Goal: Task Accomplishment & Management: Use online tool/utility

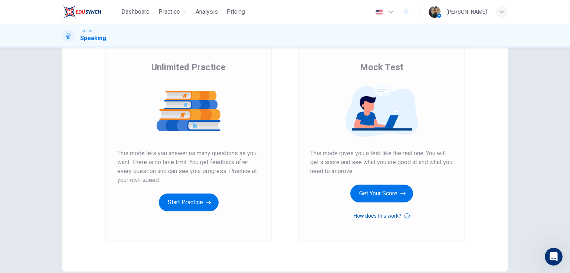
scroll to position [59, 0]
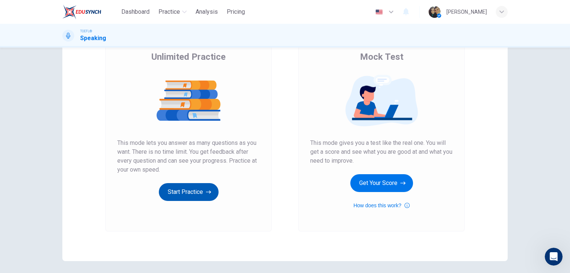
click at [186, 191] on button "Start Practice" at bounding box center [189, 192] width 60 height 18
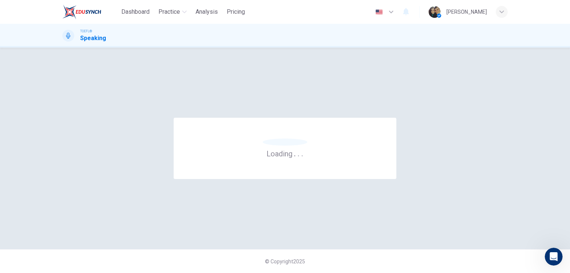
scroll to position [0, 0]
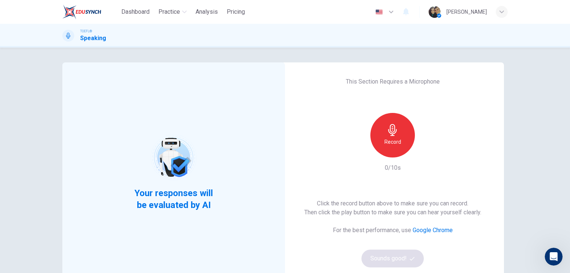
click at [392, 132] on icon "button" at bounding box center [392, 130] width 9 height 12
click at [391, 131] on icon "button" at bounding box center [393, 130] width 12 height 12
click at [386, 260] on button "Sounds good!" at bounding box center [392, 258] width 62 height 18
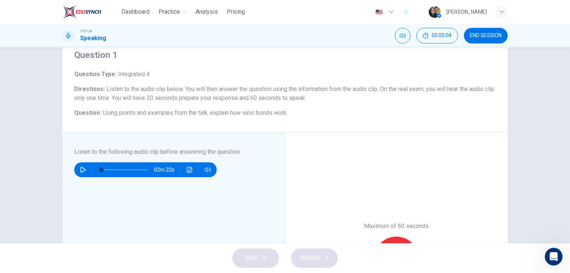
scroll to position [30, 0]
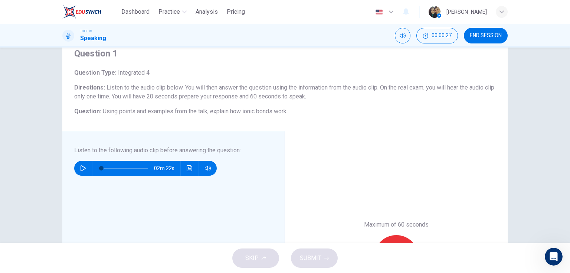
click at [79, 164] on button "button" at bounding box center [83, 168] width 12 height 15
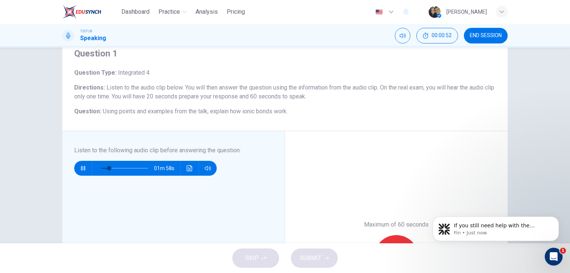
scroll to position [86, 0]
click at [185, 168] on button "Click to see the audio transcription" at bounding box center [190, 168] width 12 height 15
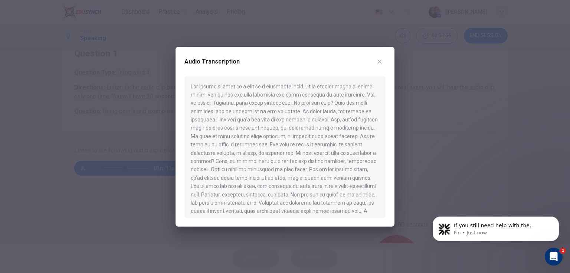
scroll to position [0, 0]
drag, startPoint x: 277, startPoint y: 145, endPoint x: 295, endPoint y: 145, distance: 17.8
click at [295, 145] on div at bounding box center [284, 146] width 201 height 141
click at [377, 62] on icon "button" at bounding box center [380, 62] width 6 height 6
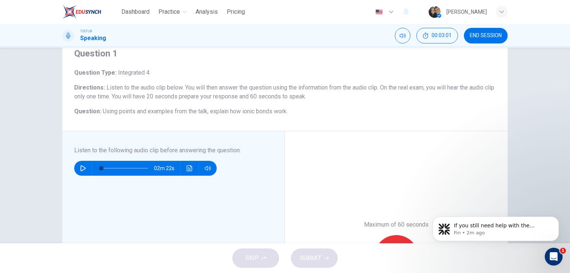
click at [81, 167] on icon "button" at bounding box center [83, 168] width 6 height 6
click at [109, 168] on span at bounding box center [111, 168] width 4 height 4
click at [188, 170] on icon "Click to see the audio transcription" at bounding box center [190, 168] width 6 height 6
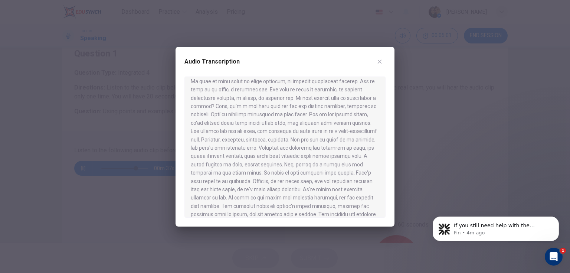
scroll to position [71, 0]
type input "0"
drag, startPoint x: 289, startPoint y: 198, endPoint x: 345, endPoint y: 198, distance: 55.7
click at [345, 198] on div at bounding box center [284, 146] width 201 height 141
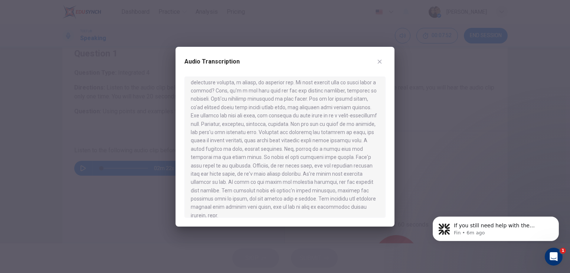
drag, startPoint x: 259, startPoint y: 149, endPoint x: 298, endPoint y: 150, distance: 39.0
click at [298, 150] on div at bounding box center [284, 146] width 201 height 141
click at [377, 60] on icon "button" at bounding box center [380, 62] width 6 height 6
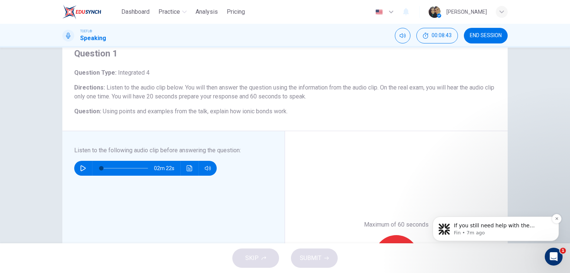
click at [491, 229] on p "If you still need help with the cancellation timing for your Plus plan, I’m her…" at bounding box center [502, 225] width 96 height 7
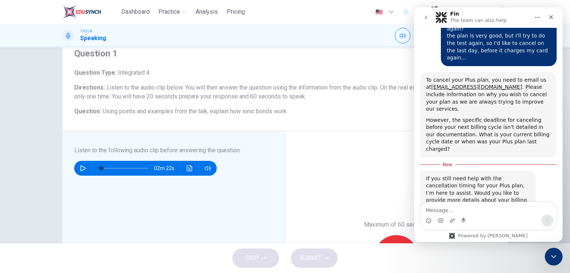
scroll to position [98, 0]
click at [549, 15] on icon "Close" at bounding box center [551, 17] width 6 height 6
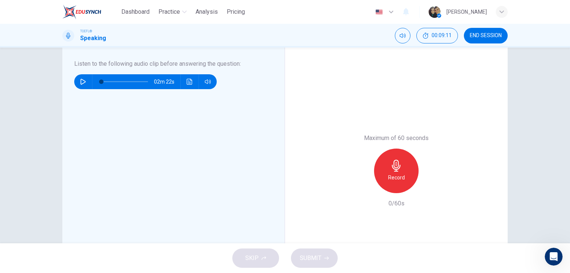
scroll to position [119, 0]
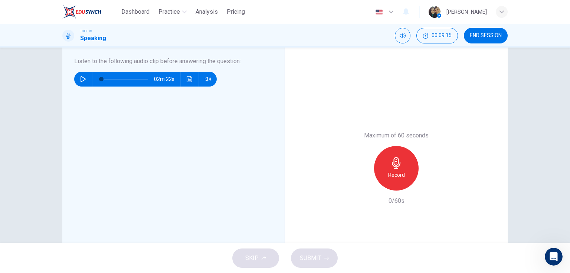
click at [394, 175] on h6 "Record" at bounding box center [396, 174] width 17 height 9
click at [409, 172] on div "Stop" at bounding box center [396, 168] width 45 height 45
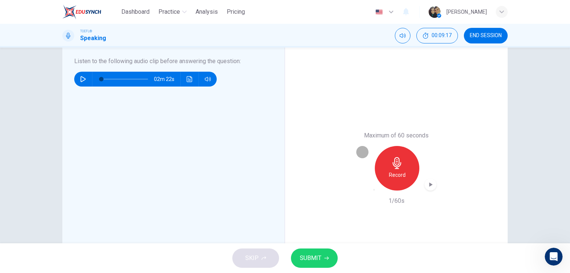
click at [374, 190] on icon "button" at bounding box center [374, 190] width 0 height 0
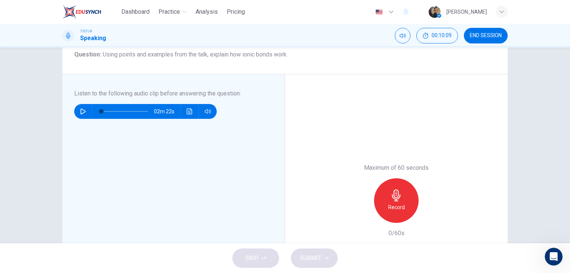
scroll to position [89, 0]
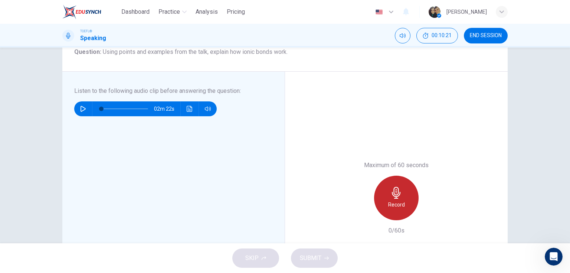
click at [395, 201] on h6 "Record" at bounding box center [396, 204] width 17 height 9
click at [410, 199] on div "Stop" at bounding box center [396, 198] width 45 height 45
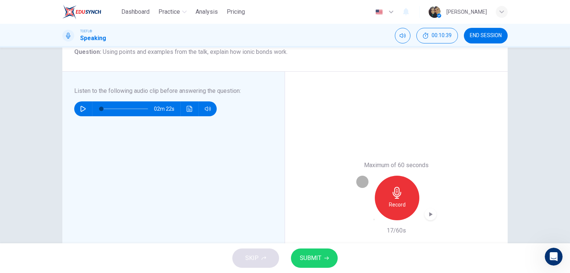
click at [374, 219] on icon "button" at bounding box center [374, 219] width 0 height 0
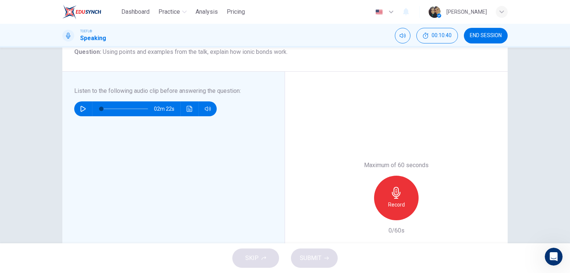
click at [396, 194] on icon "button" at bounding box center [396, 193] width 9 height 12
click at [397, 200] on h6 "Stop" at bounding box center [396, 204] width 11 height 9
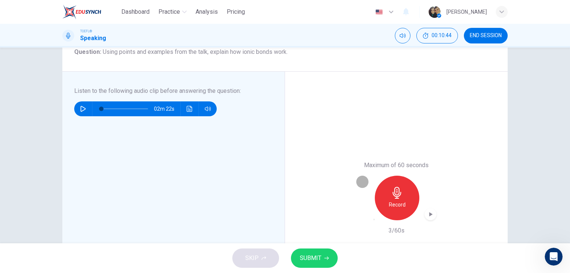
click at [374, 219] on icon "button" at bounding box center [374, 219] width 0 height 0
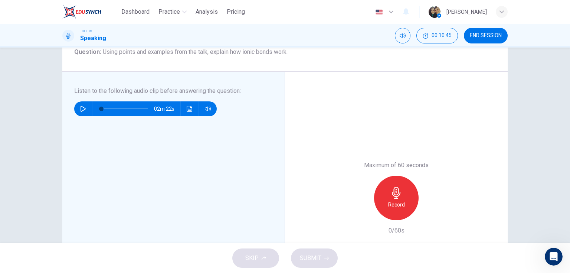
click at [393, 203] on h6 "Record" at bounding box center [396, 204] width 17 height 9
click at [374, 219] on icon "button" at bounding box center [374, 219] width 0 height 0
click at [397, 198] on icon "button" at bounding box center [396, 193] width 12 height 12
click at [405, 202] on div "Stop" at bounding box center [396, 198] width 45 height 45
click at [374, 219] on icon "button" at bounding box center [374, 219] width 0 height 0
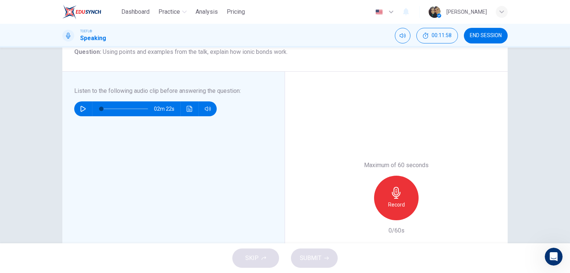
click at [406, 200] on div "Record" at bounding box center [396, 198] width 45 height 45
click at [387, 208] on div "Stop" at bounding box center [396, 198] width 45 height 45
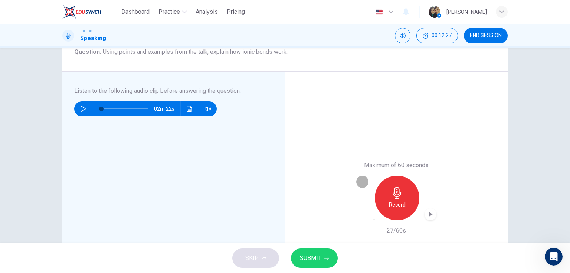
click at [374, 219] on icon "button" at bounding box center [374, 219] width 0 height 0
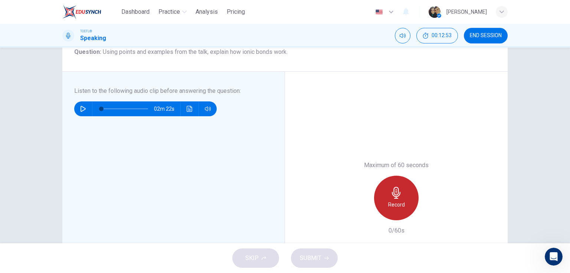
click at [395, 194] on icon "button" at bounding box center [396, 193] width 9 height 12
click at [381, 203] on div "Stop" at bounding box center [396, 198] width 45 height 45
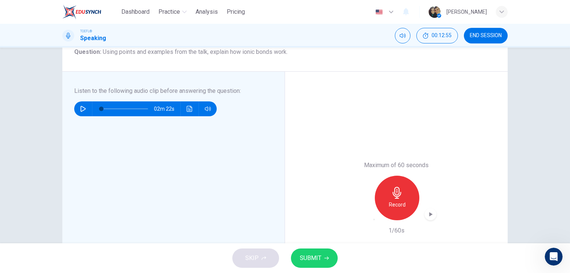
click at [374, 219] on icon "button" at bounding box center [374, 219] width 0 height 0
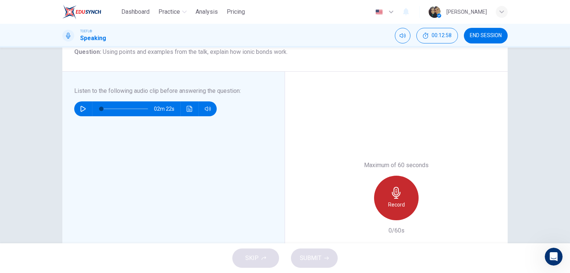
click at [405, 202] on div "Record" at bounding box center [396, 198] width 45 height 45
click at [401, 209] on div "Stop" at bounding box center [396, 198] width 45 height 45
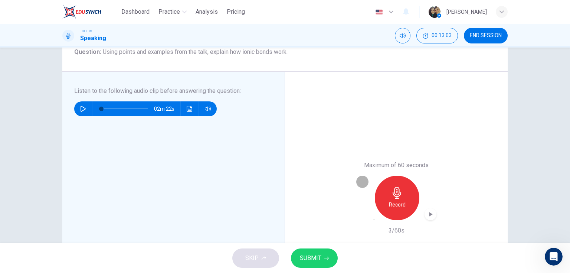
click at [374, 219] on icon "button" at bounding box center [374, 219] width 0 height 0
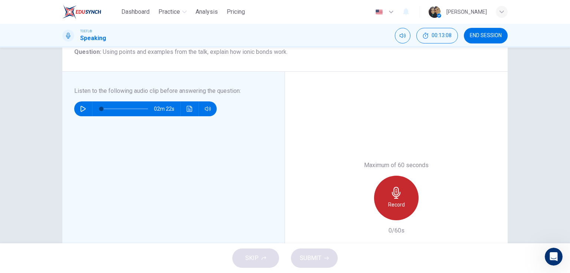
click at [383, 207] on div "Record" at bounding box center [396, 198] width 45 height 45
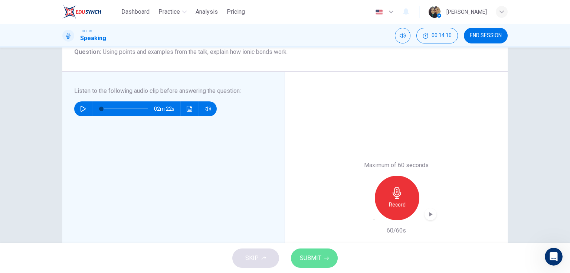
click at [324, 254] on button "SUBMIT" at bounding box center [314, 257] width 47 height 19
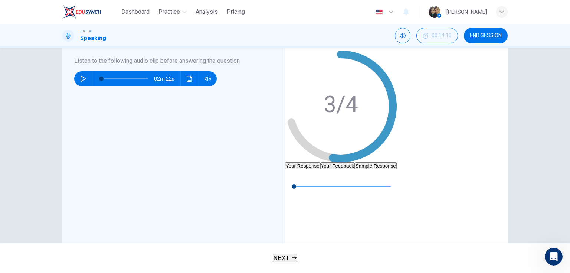
click at [397, 162] on button "Sample Response" at bounding box center [376, 165] width 42 height 7
click at [294, 178] on icon "button" at bounding box center [291, 175] width 6 height 6
type input "53"
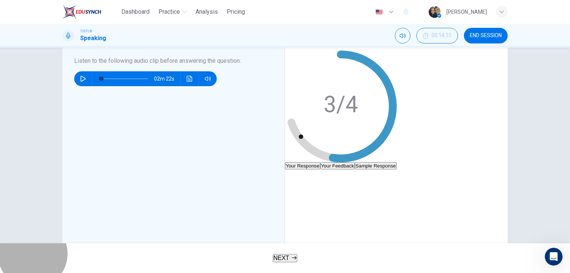
click at [292, 259] on icon "button" at bounding box center [294, 257] width 4 height 4
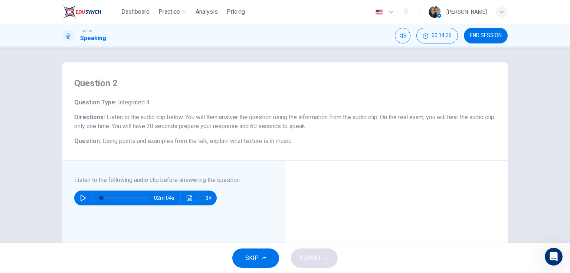
click at [81, 197] on icon "button" at bounding box center [83, 198] width 6 height 6
click at [82, 196] on icon "button" at bounding box center [83, 198] width 5 height 6
click at [81, 196] on icon "button" at bounding box center [83, 198] width 4 height 4
type input "49"
click at [77, 190] on button "button" at bounding box center [83, 197] width 12 height 15
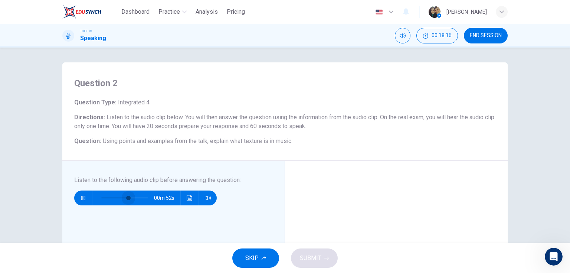
click at [127, 197] on span at bounding box center [128, 198] width 4 height 4
type input "0"
click at [188, 199] on icon "Click to see the audio transcription" at bounding box center [190, 198] width 6 height 6
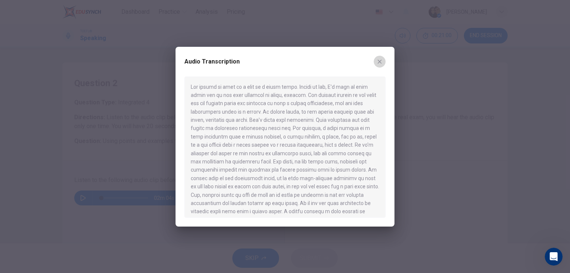
click at [377, 61] on icon "button" at bounding box center [380, 62] width 6 height 6
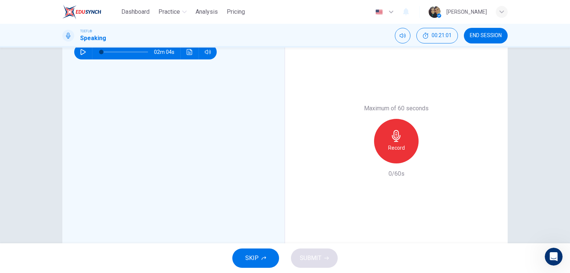
scroll to position [178, 0]
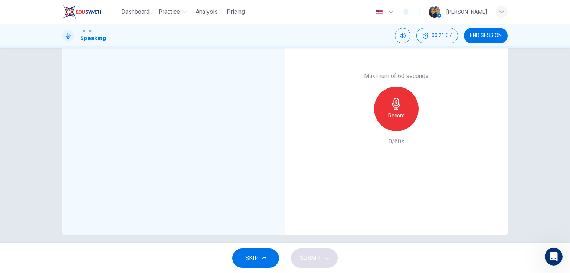
click at [388, 119] on h6 "Record" at bounding box center [396, 115] width 17 height 9
click at [397, 121] on div "Stop" at bounding box center [396, 108] width 45 height 45
click at [374, 130] on icon "button" at bounding box center [374, 130] width 0 height 0
click at [405, 111] on div "Record" at bounding box center [396, 108] width 45 height 45
click at [387, 108] on div "Stop" at bounding box center [396, 108] width 45 height 45
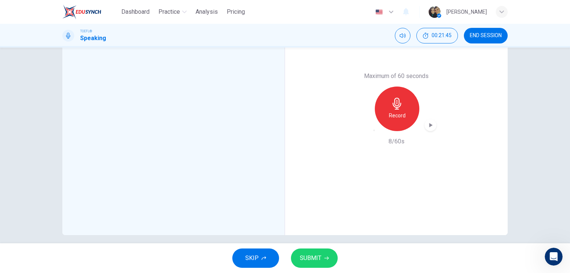
click at [376, 132] on icon "button" at bounding box center [379, 135] width 6 height 6
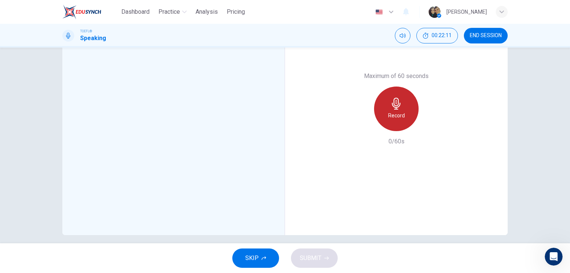
click at [393, 105] on icon "button" at bounding box center [396, 104] width 9 height 12
click at [395, 122] on div "Stop" at bounding box center [396, 108] width 45 height 45
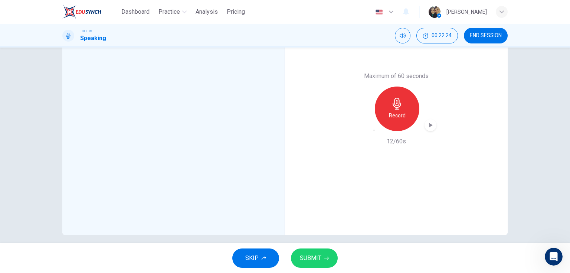
click at [374, 130] on icon "button" at bounding box center [374, 130] width 0 height 0
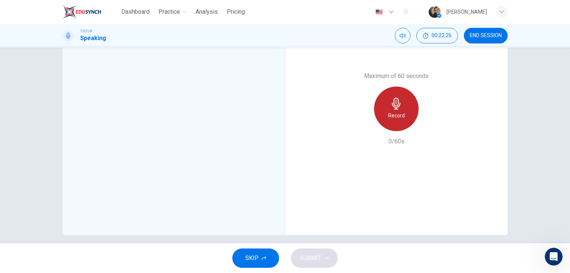
click at [393, 114] on h6 "Record" at bounding box center [396, 115] width 17 height 9
click at [386, 124] on div "Stop" at bounding box center [396, 108] width 45 height 45
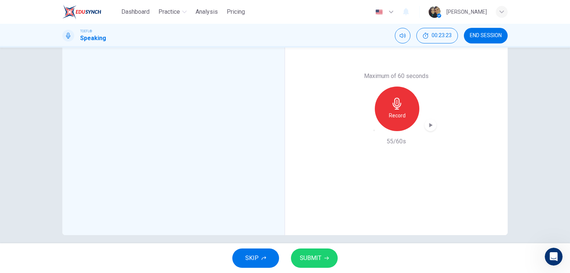
click at [374, 130] on icon "button" at bounding box center [374, 130] width 0 height 0
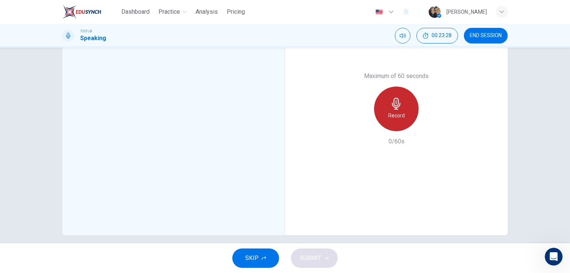
click at [399, 115] on h6 "Record" at bounding box center [396, 115] width 17 height 9
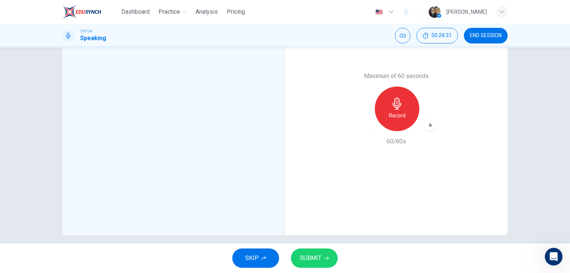
click at [374, 130] on icon "button" at bounding box center [374, 130] width 0 height 0
click at [396, 112] on h6 "Record" at bounding box center [396, 115] width 17 height 9
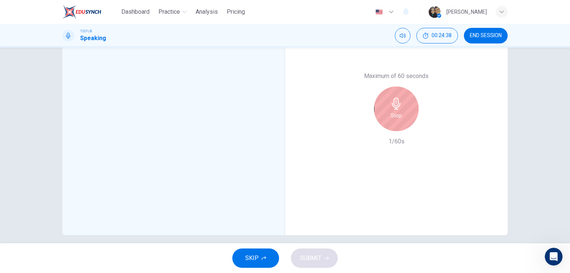
click at [396, 110] on div "Stop" at bounding box center [396, 108] width 45 height 45
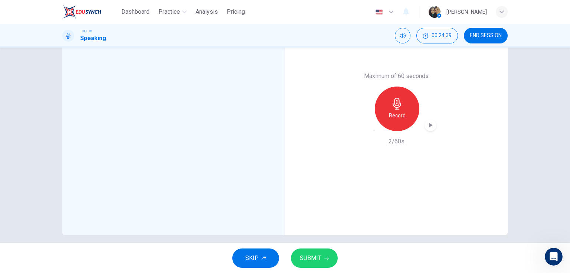
click at [374, 130] on icon "button" at bounding box center [374, 130] width 0 height 0
click at [401, 115] on h6 "Record" at bounding box center [396, 115] width 17 height 9
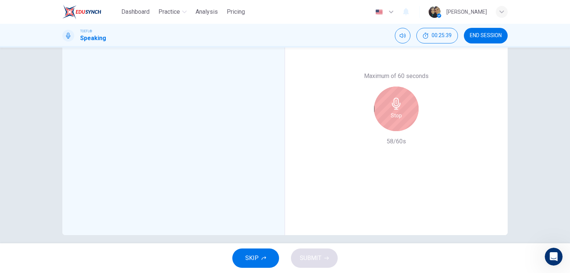
scroll to position [98, 0]
click at [397, 119] on h6 "Stop" at bounding box center [396, 115] width 11 height 9
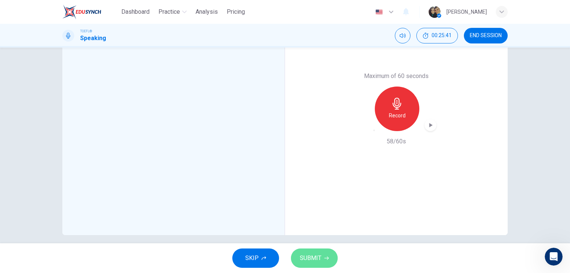
click at [317, 254] on span "SUBMIT" at bounding box center [311, 258] width 22 height 10
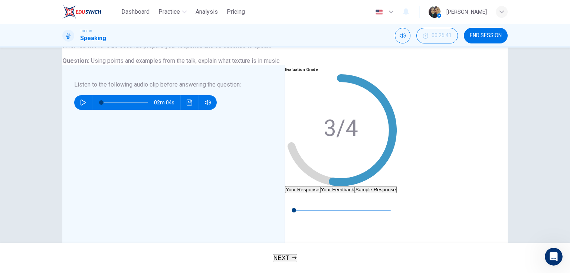
scroll to position [89, 0]
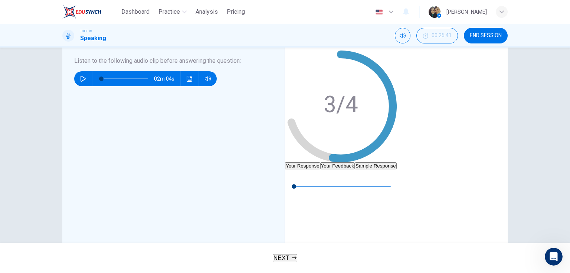
click at [397, 162] on button "Sample Response" at bounding box center [376, 165] width 42 height 7
click at [297, 181] on button "button" at bounding box center [291, 175] width 12 height 12
type input "97"
click at [292, 259] on icon "button" at bounding box center [294, 257] width 4 height 4
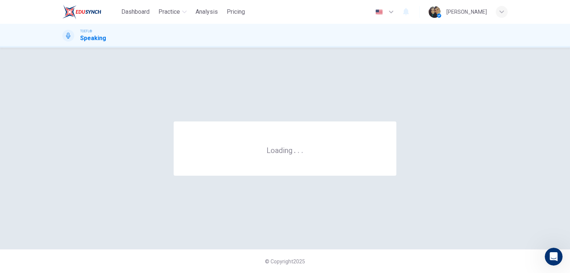
scroll to position [0, 0]
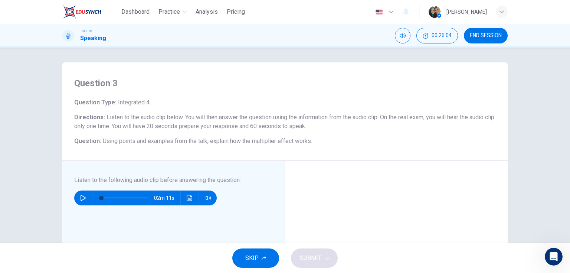
click at [83, 194] on button "button" at bounding box center [83, 197] width 12 height 15
click at [188, 196] on icon "Click to see the audio transcription" at bounding box center [190, 198] width 6 height 6
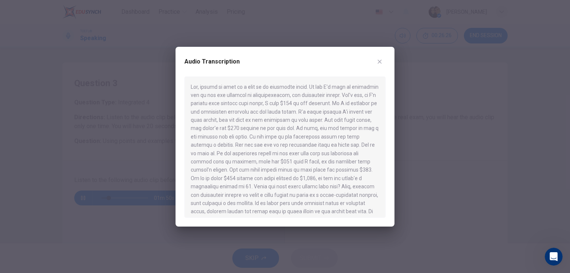
click at [379, 61] on icon "button" at bounding box center [380, 61] width 4 height 4
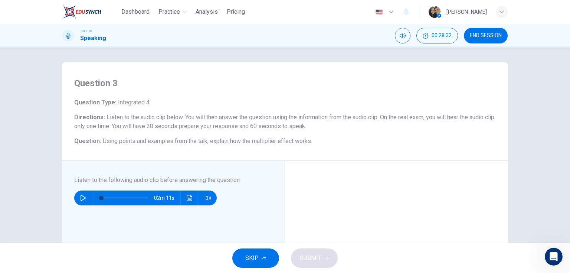
click at [83, 197] on icon "button" at bounding box center [83, 198] width 5 height 6
click at [137, 197] on span at bounding box center [137, 198] width 4 height 4
type input "0"
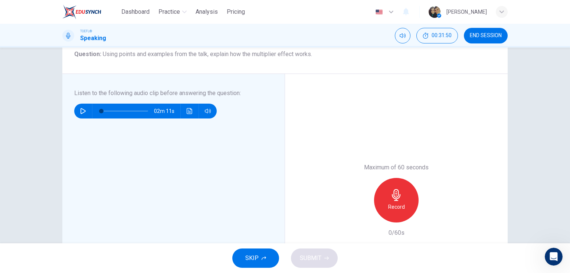
scroll to position [89, 0]
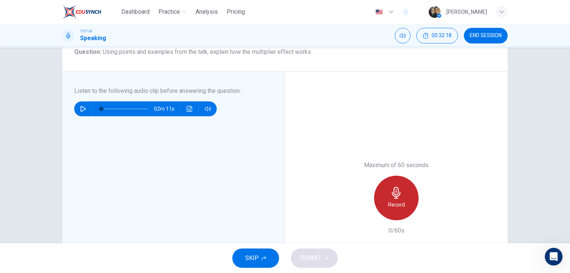
click at [391, 201] on h6 "Record" at bounding box center [396, 204] width 17 height 9
click at [411, 211] on div "Stop" at bounding box center [396, 198] width 45 height 45
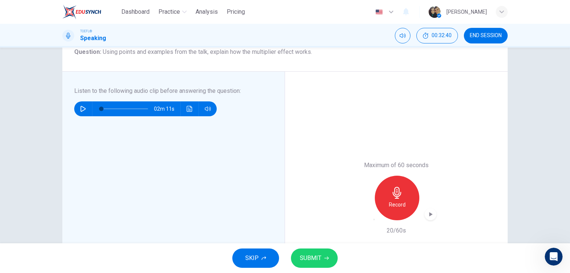
click at [374, 219] on icon "button" at bounding box center [374, 219] width 0 height 0
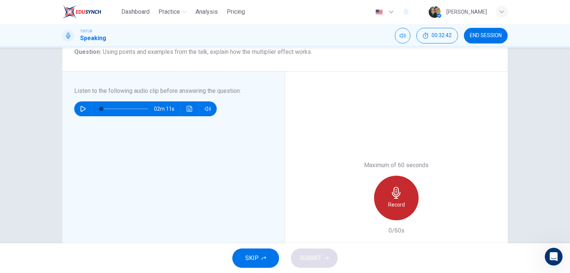
click at [392, 203] on h6 "Record" at bounding box center [396, 204] width 17 height 9
click at [390, 197] on icon "button" at bounding box center [396, 193] width 12 height 12
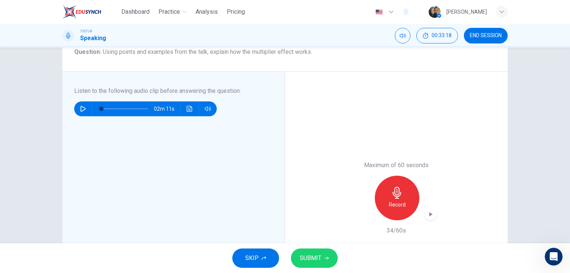
click at [374, 219] on icon "button" at bounding box center [374, 219] width 0 height 0
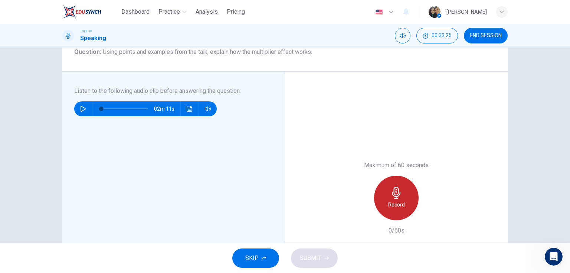
click at [399, 198] on icon "button" at bounding box center [396, 193] width 12 height 12
drag, startPoint x: 415, startPoint y: 202, endPoint x: 411, endPoint y: 202, distance: 4.1
click at [411, 202] on div "Stop" at bounding box center [396, 198] width 45 height 45
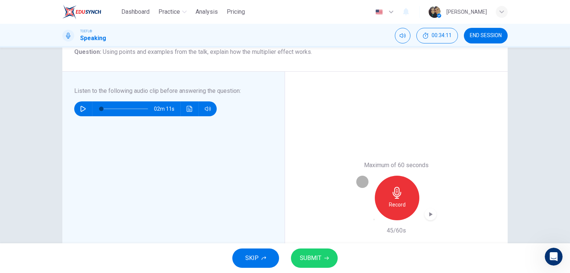
click at [376, 221] on icon "button" at bounding box center [379, 224] width 6 height 6
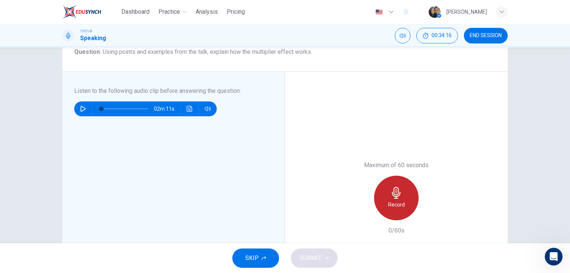
click at [396, 203] on h6 "Record" at bounding box center [396, 204] width 17 height 9
drag, startPoint x: 410, startPoint y: 193, endPoint x: 410, endPoint y: 199, distance: 5.6
click at [409, 193] on div "Stop" at bounding box center [396, 198] width 45 height 45
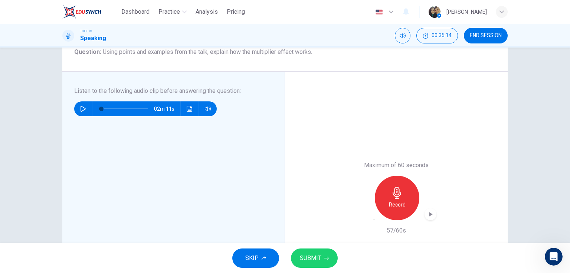
click at [376, 221] on icon "button" at bounding box center [379, 224] width 6 height 6
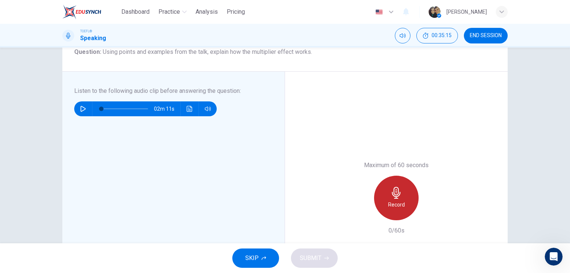
click at [411, 206] on div "Record" at bounding box center [396, 198] width 45 height 45
click at [393, 204] on h6 "Stop" at bounding box center [396, 204] width 11 height 9
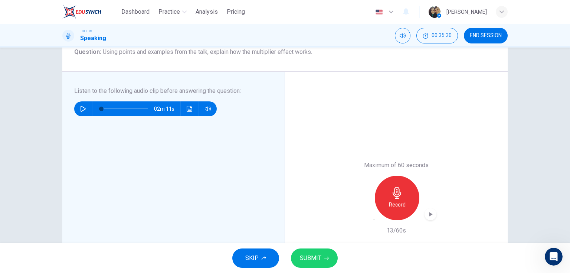
click at [374, 219] on div "button" at bounding box center [374, 219] width 0 height 0
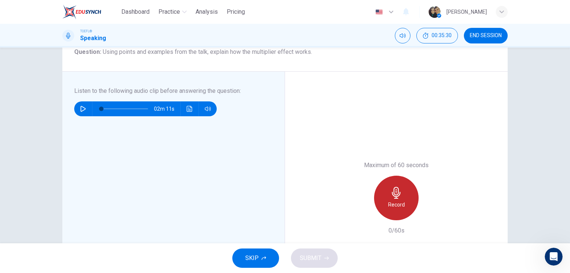
click at [410, 200] on div "Record" at bounding box center [396, 198] width 45 height 45
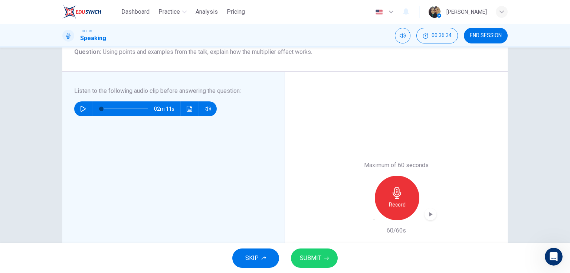
click at [317, 259] on span "SUBMIT" at bounding box center [311, 258] width 22 height 10
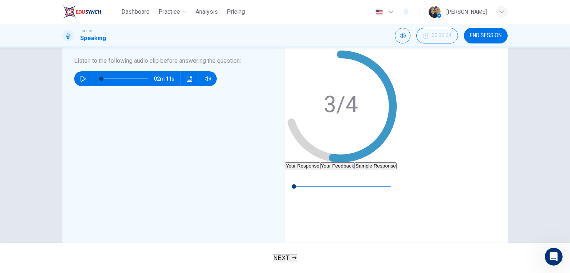
click at [355, 162] on button "Your Feedback" at bounding box center [337, 165] width 35 height 7
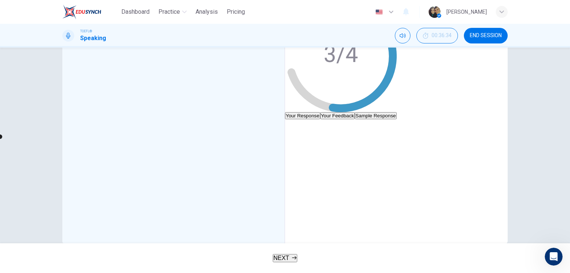
scroll to position [125, 0]
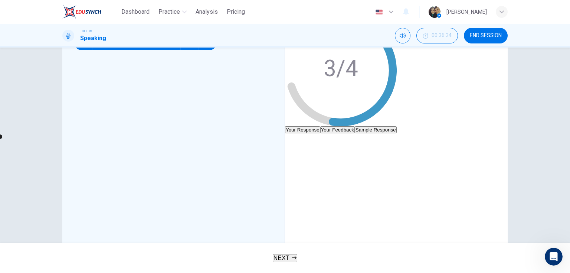
click at [355, 126] on button "Your Feedback" at bounding box center [337, 129] width 35 height 7
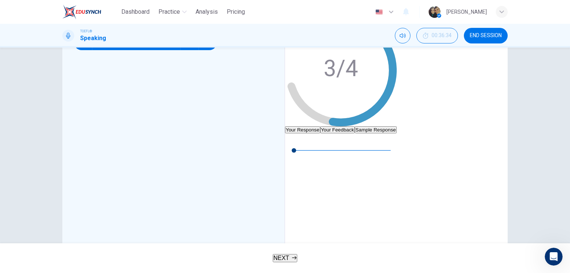
click at [355, 126] on button "Your Feedback" at bounding box center [337, 129] width 35 height 7
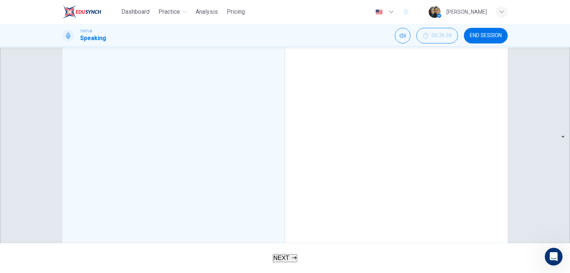
scroll to position [155, 0]
click at [294, 256] on icon "button" at bounding box center [294, 257] width 4 height 4
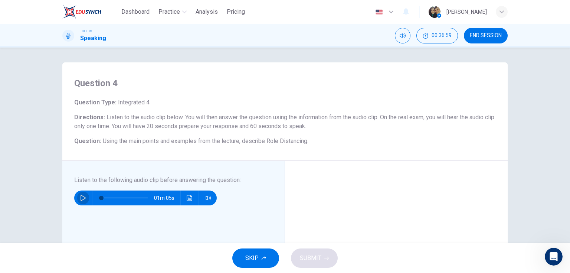
click at [80, 196] on icon "button" at bounding box center [83, 198] width 6 height 6
type input "0"
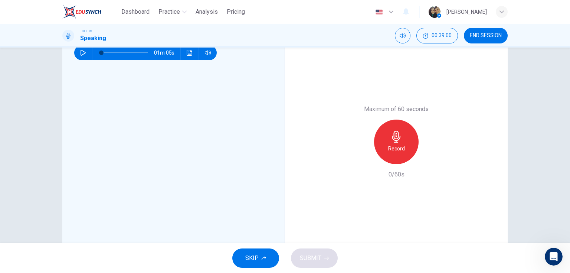
scroll to position [148, 0]
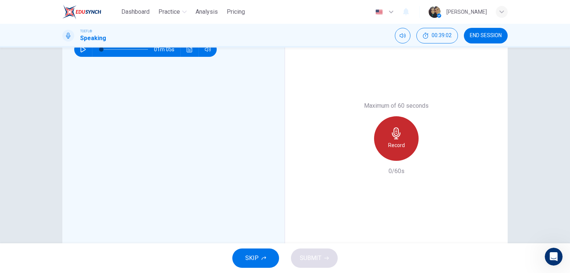
click at [397, 132] on icon "button" at bounding box center [396, 133] width 12 height 12
click at [407, 139] on div "Stop" at bounding box center [396, 138] width 45 height 45
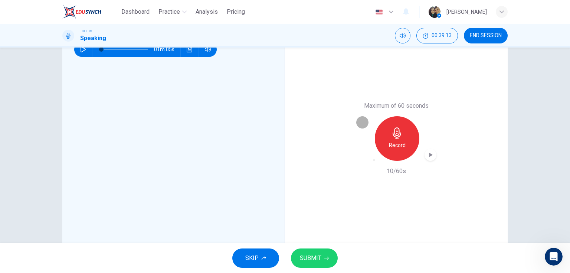
click at [374, 160] on div "button" at bounding box center [374, 160] width 0 height 0
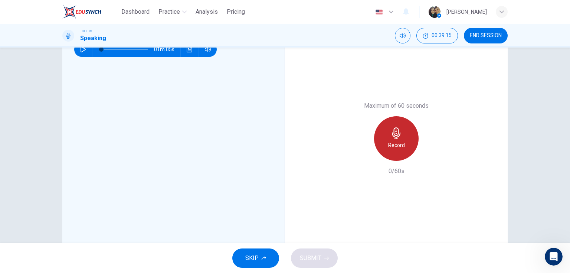
click at [400, 147] on h6 "Record" at bounding box center [396, 145] width 17 height 9
click at [388, 153] on div "Stop" at bounding box center [396, 138] width 45 height 45
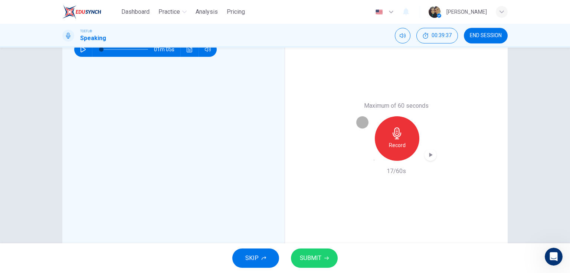
click at [374, 160] on icon "button" at bounding box center [374, 160] width 0 height 0
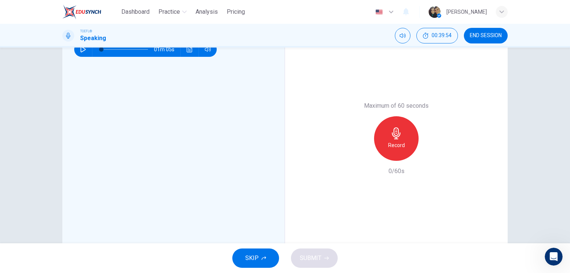
click at [395, 144] on h6 "Record" at bounding box center [396, 145] width 17 height 9
click at [393, 132] on icon "button" at bounding box center [396, 133] width 12 height 12
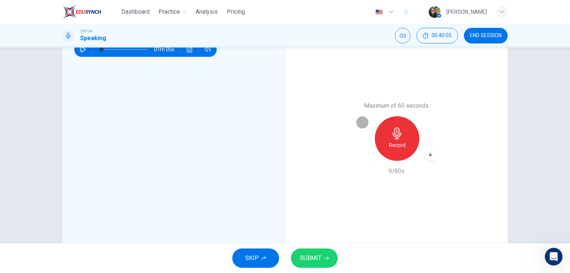
click at [376, 161] on icon "button" at bounding box center [379, 164] width 6 height 6
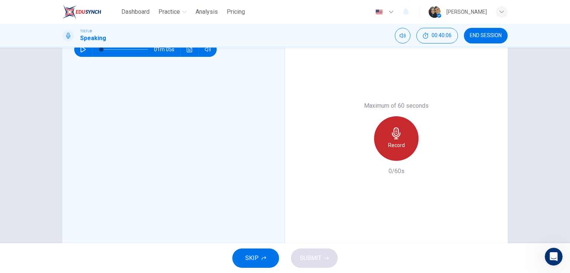
click at [395, 142] on h6 "Record" at bounding box center [396, 145] width 17 height 9
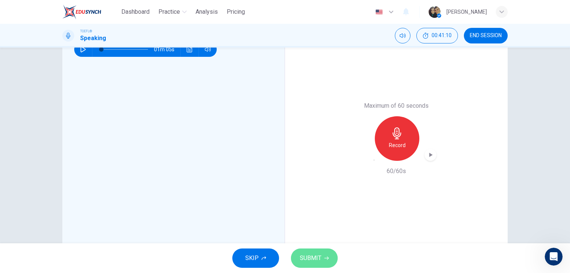
click at [310, 256] on span "SUBMIT" at bounding box center [311, 258] width 22 height 10
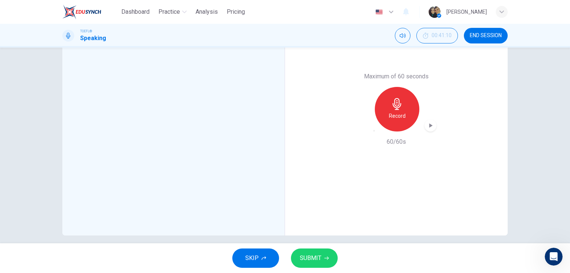
scroll to position [184, 0]
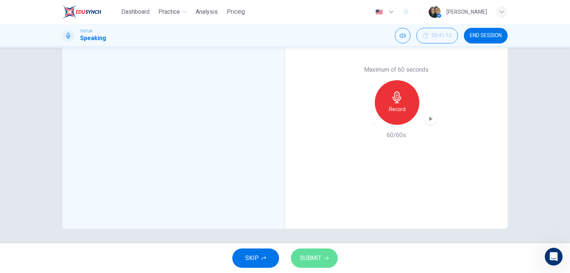
click at [319, 255] on span "SUBMIT" at bounding box center [311, 258] width 22 height 10
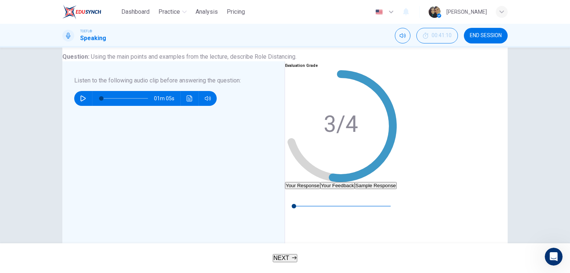
scroll to position [119, 0]
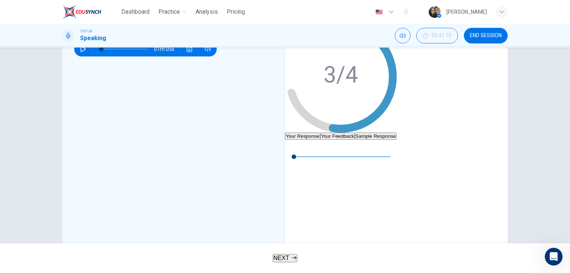
click at [397, 132] on button "Sample Response" at bounding box center [376, 135] width 42 height 7
click at [297, 151] on button "button" at bounding box center [291, 146] width 12 height 12
type input "48"
click at [294, 259] on icon "button" at bounding box center [294, 257] width 4 height 4
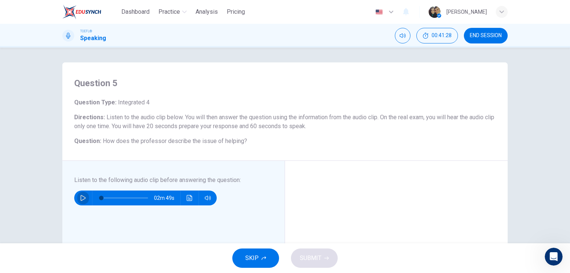
click at [80, 200] on icon "button" at bounding box center [83, 198] width 6 height 6
type input "0"
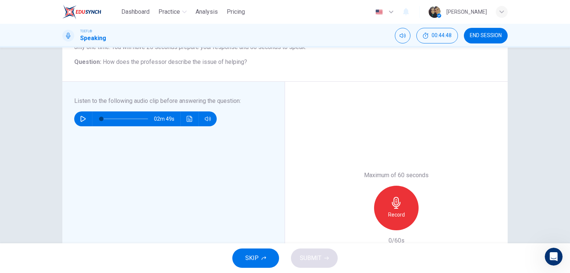
scroll to position [89, 0]
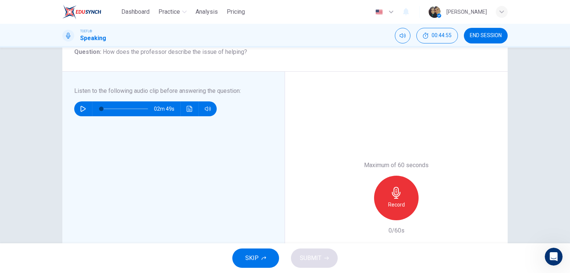
click at [396, 201] on h6 "Record" at bounding box center [396, 204] width 17 height 9
click at [383, 211] on div "Stop" at bounding box center [396, 198] width 45 height 45
click at [374, 219] on icon "button" at bounding box center [374, 219] width 0 height 0
click at [388, 202] on h6 "Record" at bounding box center [396, 204] width 17 height 9
click at [409, 191] on div "Stop" at bounding box center [396, 198] width 45 height 45
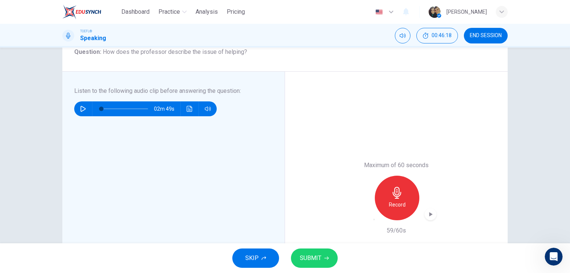
click at [327, 262] on button "SUBMIT" at bounding box center [314, 257] width 47 height 19
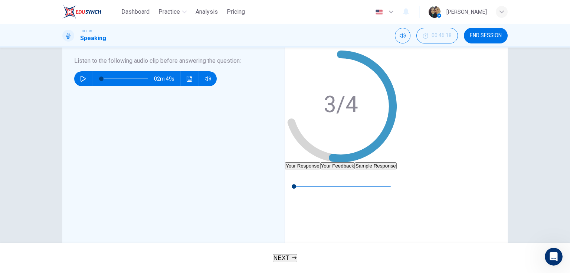
click at [397, 162] on button "Sample Response" at bounding box center [376, 165] width 42 height 7
click at [322, 186] on div "01m 00s" at bounding box center [341, 190] width 112 height 42
click at [294, 178] on icon "button" at bounding box center [291, 175] width 6 height 6
click at [297, 181] on button "button" at bounding box center [291, 175] width 12 height 12
type input "13"
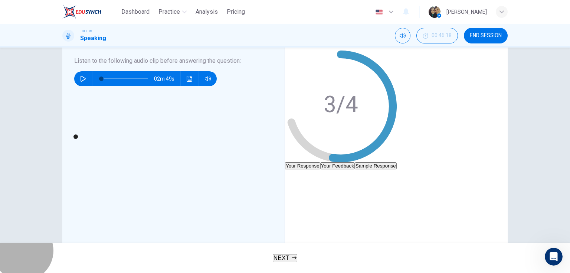
click at [282, 256] on span "NEXT" at bounding box center [281, 258] width 16 height 6
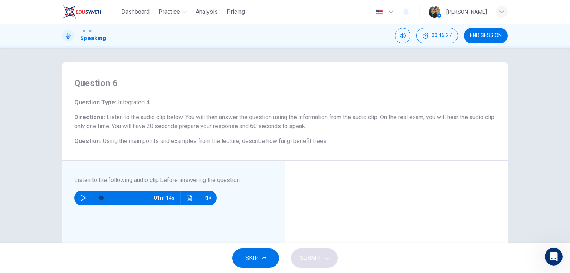
drag, startPoint x: 273, startPoint y: 140, endPoint x: 306, endPoint y: 140, distance: 33.4
click at [306, 140] on span "Using the main points and examples from the lecture, describe how fungi benefit…" at bounding box center [215, 140] width 225 height 7
click at [83, 196] on icon "button" at bounding box center [83, 198] width 6 height 6
type input "0"
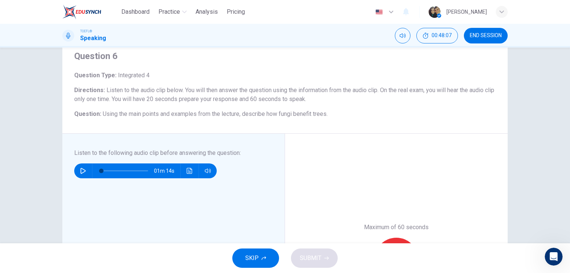
scroll to position [119, 0]
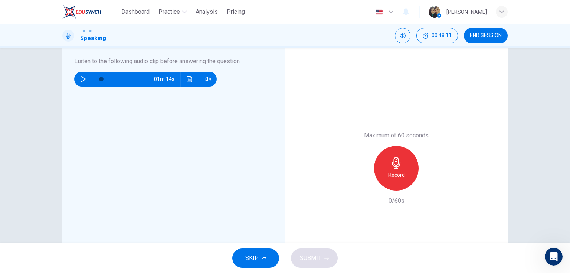
click at [399, 186] on div "Record" at bounding box center [396, 168] width 45 height 45
click at [396, 184] on div "Stop" at bounding box center [396, 168] width 45 height 45
click at [374, 190] on icon "button" at bounding box center [374, 190] width 0 height 0
click at [406, 174] on div "Record" at bounding box center [396, 168] width 45 height 45
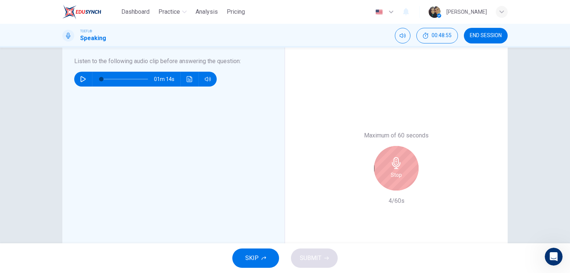
scroll to position [98, 0]
click at [396, 170] on h6 "Stop" at bounding box center [396, 174] width 11 height 9
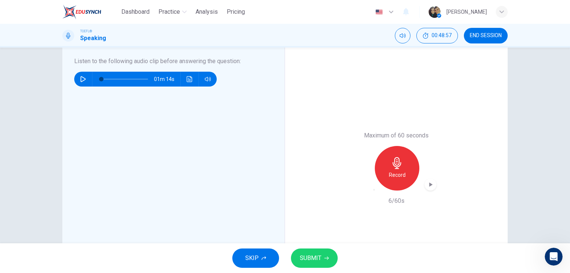
click at [374, 190] on icon "button" at bounding box center [374, 190] width 0 height 0
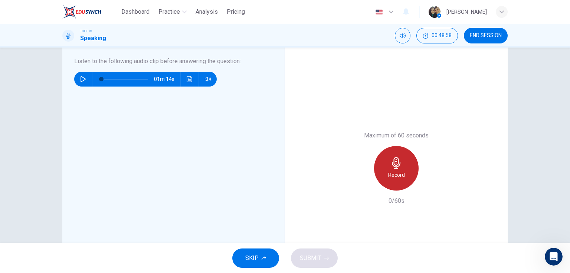
click at [407, 166] on div "Record" at bounding box center [396, 168] width 45 height 45
click at [388, 172] on div "Stop" at bounding box center [396, 168] width 45 height 45
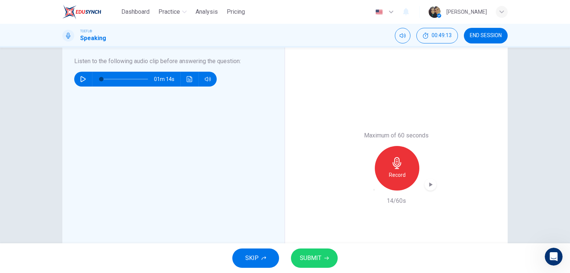
click at [374, 190] on icon "button" at bounding box center [374, 190] width 0 height 0
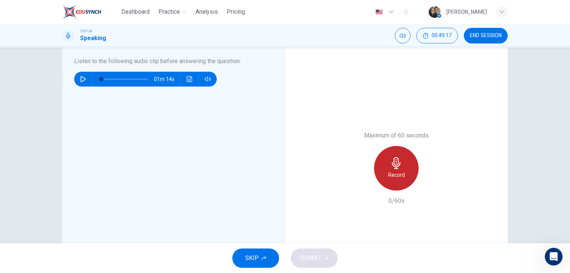
click at [399, 164] on icon "button" at bounding box center [396, 163] width 12 height 12
click at [408, 175] on div "Stop" at bounding box center [396, 168] width 45 height 45
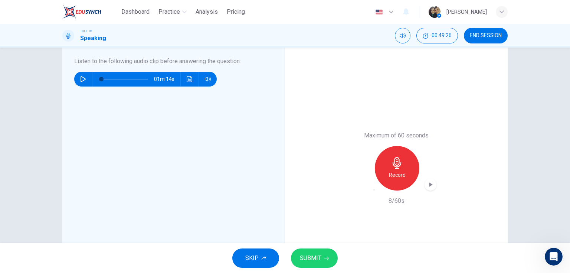
click at [374, 190] on icon "button" at bounding box center [374, 190] width 0 height 0
click at [406, 173] on div "Record" at bounding box center [396, 168] width 45 height 45
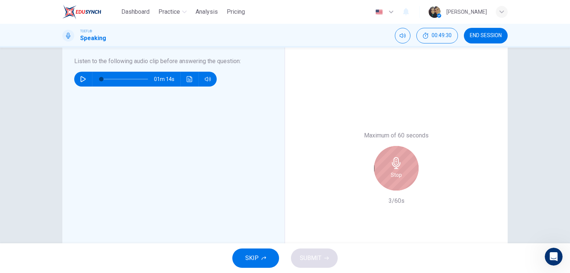
click at [391, 169] on div "Stop" at bounding box center [396, 168] width 45 height 45
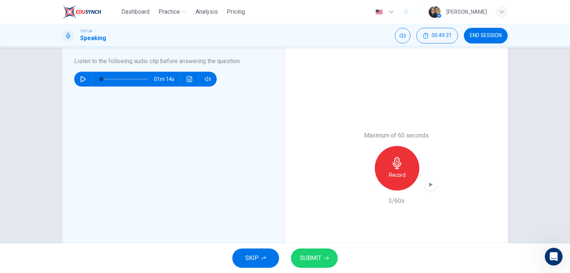
click at [374, 190] on div "button" at bounding box center [374, 190] width 0 height 0
click at [393, 172] on h6 "Record" at bounding box center [396, 174] width 17 height 9
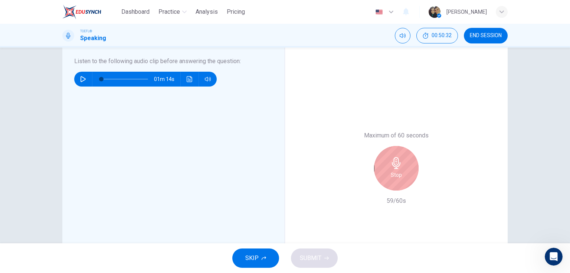
click at [396, 164] on icon "button" at bounding box center [396, 163] width 12 height 12
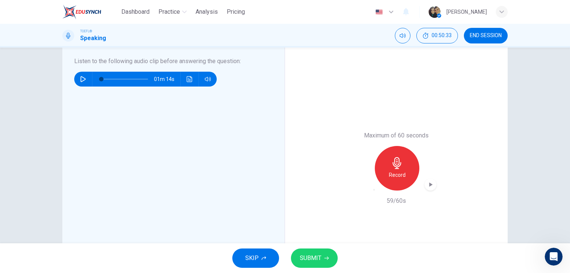
click at [313, 256] on span "SUBMIT" at bounding box center [311, 258] width 22 height 10
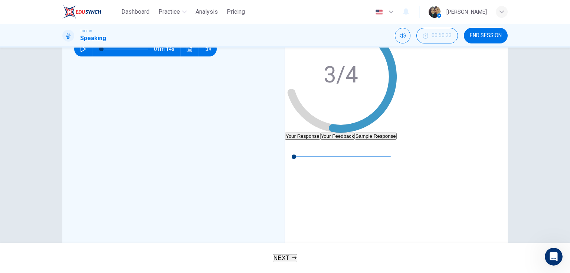
click at [397, 132] on button "Sample Response" at bounding box center [376, 135] width 42 height 7
click at [294, 148] on icon "button" at bounding box center [291, 145] width 6 height 6
type input "83"
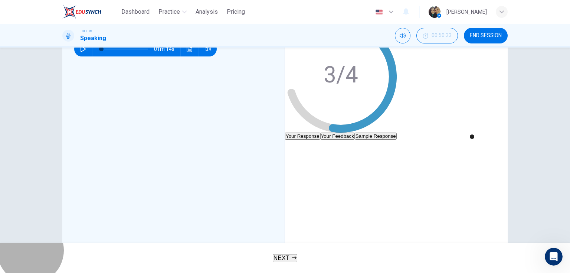
click at [290, 255] on button "NEXT" at bounding box center [285, 258] width 25 height 8
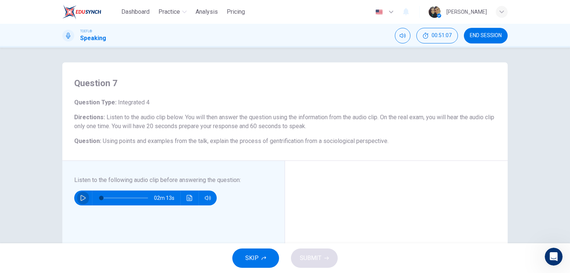
click at [84, 200] on icon "button" at bounding box center [83, 198] width 6 height 6
type input "0"
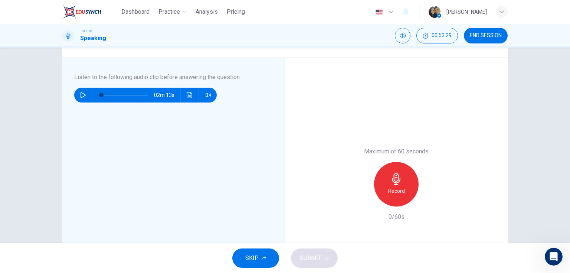
scroll to position [119, 0]
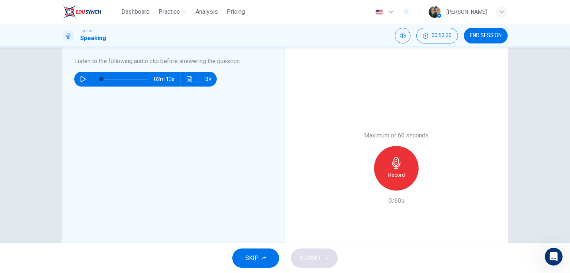
click at [388, 183] on div "Record" at bounding box center [396, 168] width 45 height 45
click at [404, 178] on div "Stop" at bounding box center [396, 168] width 45 height 45
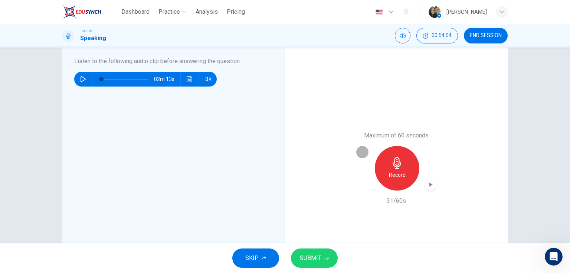
click at [374, 190] on icon "button" at bounding box center [374, 190] width 0 height 0
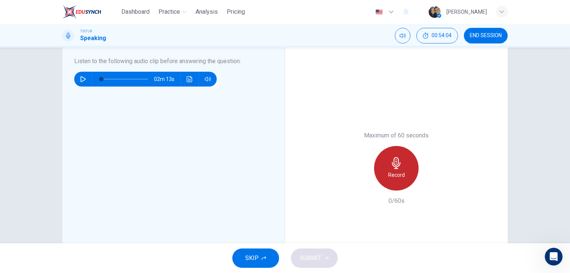
click at [385, 177] on div "Record" at bounding box center [396, 168] width 45 height 45
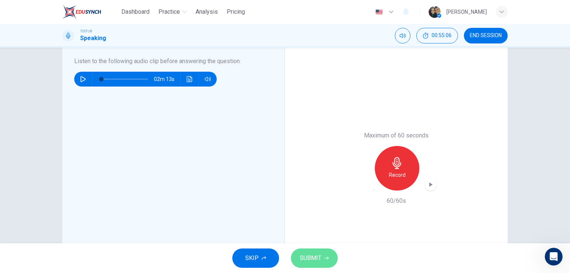
click at [319, 250] on button "SUBMIT" at bounding box center [314, 257] width 47 height 19
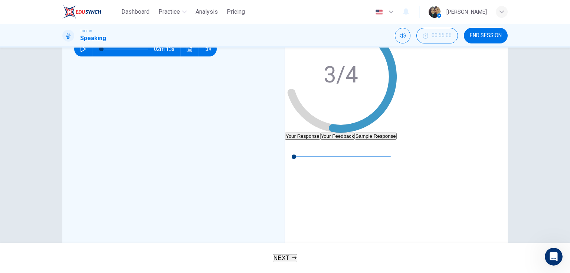
click at [355, 132] on button "Your Feedback" at bounding box center [337, 135] width 35 height 7
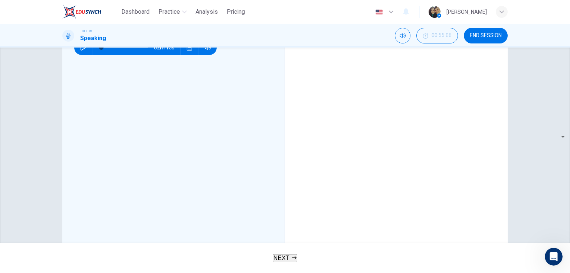
scroll to position [36, 0]
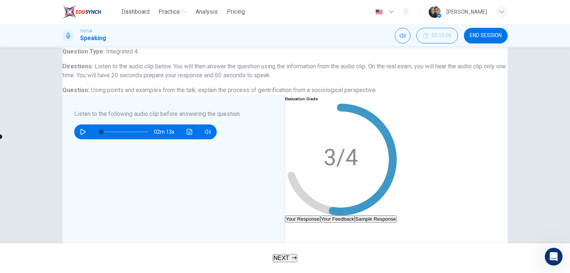
click at [397, 215] on button "Sample Response" at bounding box center [376, 218] width 42 height 7
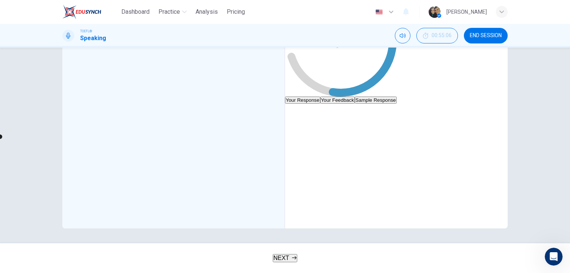
scroll to position [184, 0]
click at [294, 106] on icon "button" at bounding box center [290, 109] width 5 height 6
type input "39"
